Goal: Find specific page/section: Find specific page/section

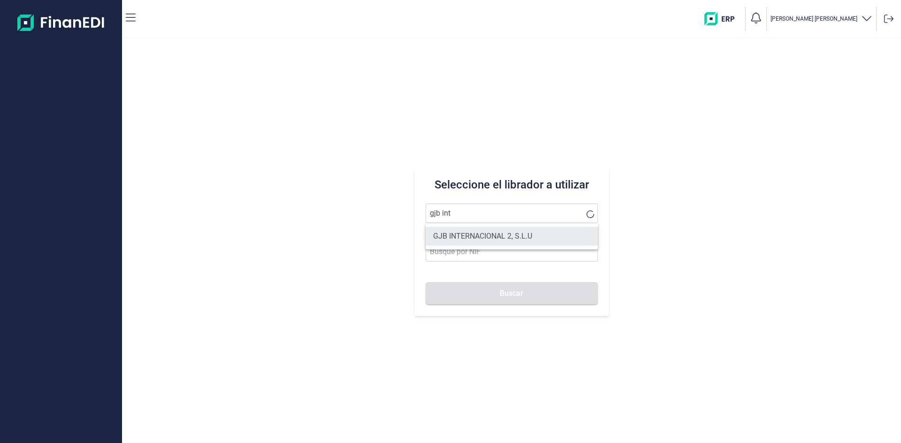
click at [494, 233] on li "GJB INTERNACIONAL 2, S.L.U" at bounding box center [512, 236] width 172 height 19
type input "GJB INTERNACIONAL 2, S.L.U"
type input "B05482971"
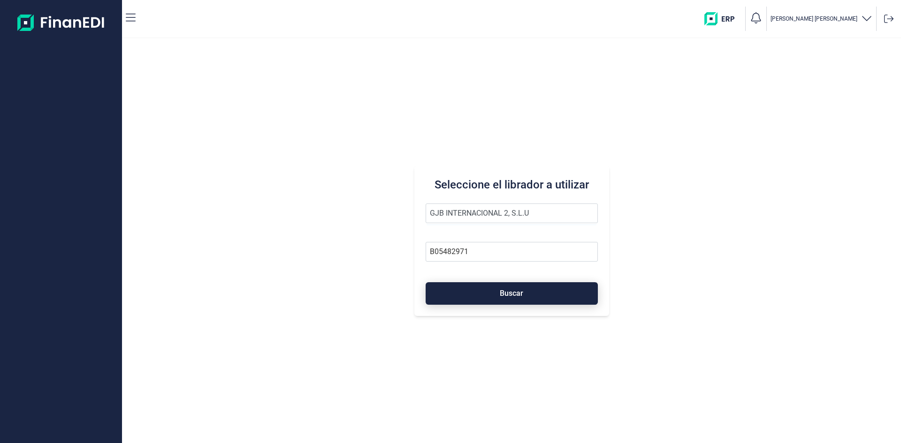
click at [508, 296] on span "Buscar" at bounding box center [511, 293] width 23 height 7
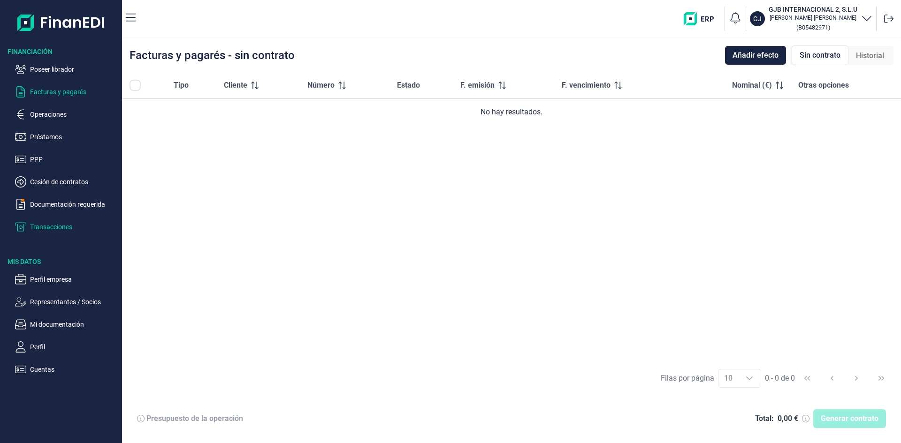
click at [51, 227] on p "Transacciones" at bounding box center [74, 227] width 88 height 11
